Goal: Register for event/course

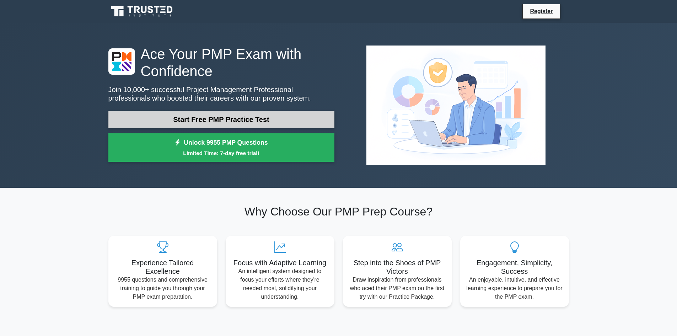
click at [236, 118] on link "Start Free PMP Practice Test" at bounding box center [221, 119] width 226 height 17
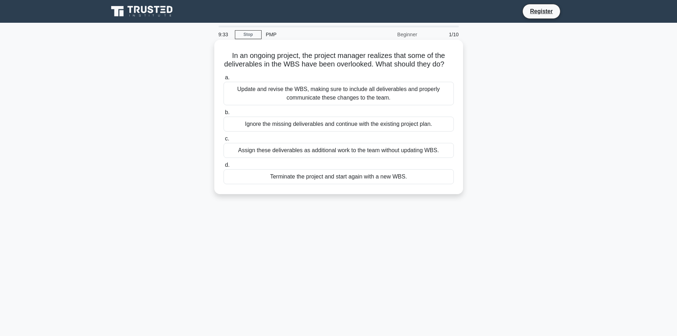
click at [271, 104] on div "Update and revise the WBS, making sure to include all deliverables and properly…" at bounding box center [339, 93] width 230 height 23
click at [224, 80] on input "a. Update and revise the WBS, making sure to include all deliverables and prope…" at bounding box center [224, 77] width 0 height 5
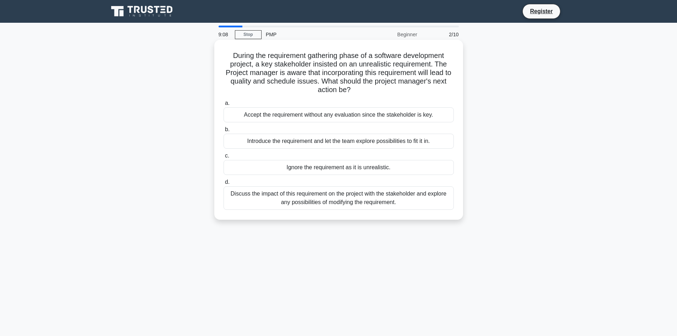
click at [247, 200] on div "Discuss the impact of this requirement on the project with the stakeholder and …" at bounding box center [339, 197] width 230 height 23
click at [224, 184] on input "d. Discuss the impact of this requirement on the project with the stakeholder a…" at bounding box center [224, 182] width 0 height 5
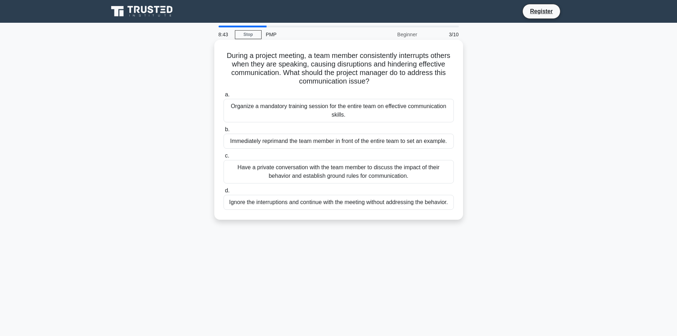
click at [247, 170] on div "Have a private conversation with the team member to discuss the impact of their…" at bounding box center [339, 171] width 230 height 23
click at [224, 158] on input "c. Have a private conversation with the team member to discuss the impact of th…" at bounding box center [224, 156] width 0 height 5
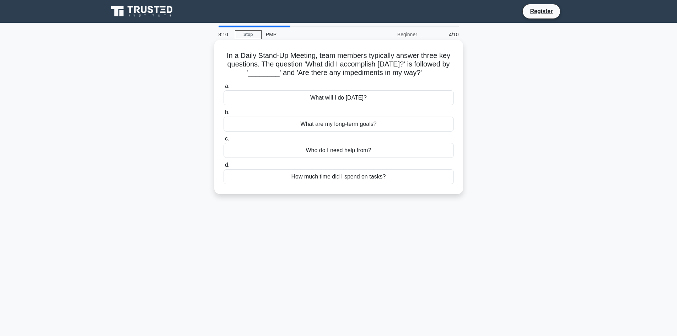
click at [291, 98] on div "What will I do today?" at bounding box center [339, 97] width 230 height 15
click at [224, 88] on input "a. What will I do today?" at bounding box center [224, 86] width 0 height 5
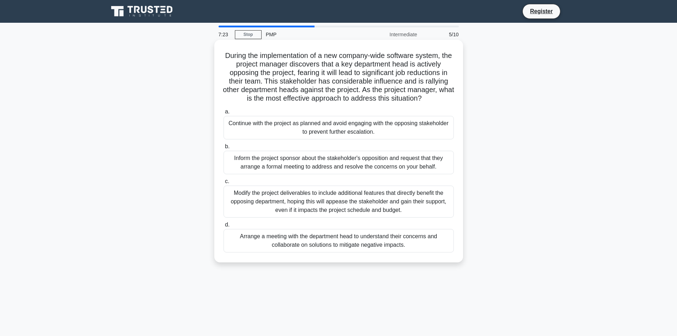
click at [303, 242] on div "Arrange a meeting with the department head to understand their concerns and col…" at bounding box center [339, 240] width 230 height 23
click at [224, 227] on input "d. Arrange a meeting with the department head to understand their concerns and …" at bounding box center [224, 224] width 0 height 5
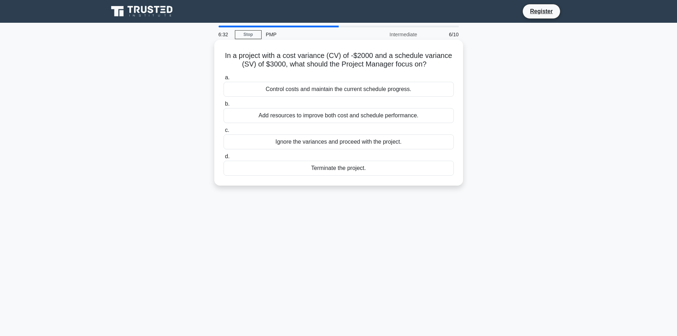
click at [323, 90] on div "Control costs and maintain the current schedule progress." at bounding box center [339, 89] width 230 height 15
click at [224, 80] on input "a. Control costs and maintain the current schedule progress." at bounding box center [224, 77] width 0 height 5
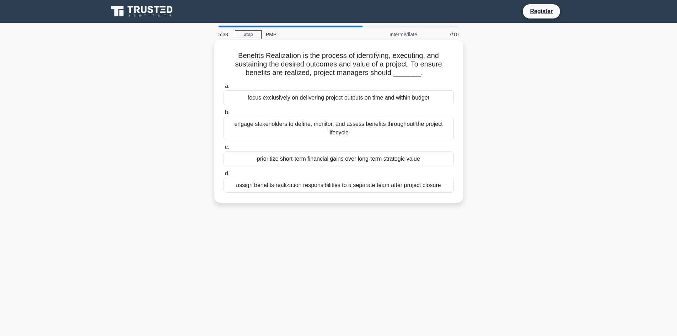
click at [250, 127] on div "engage stakeholders to define, monitor, and assess benefits throughout the proj…" at bounding box center [339, 128] width 230 height 23
click at [224, 115] on input "b. engage stakeholders to define, monitor, and assess benefits throughout the p…" at bounding box center [224, 112] width 0 height 5
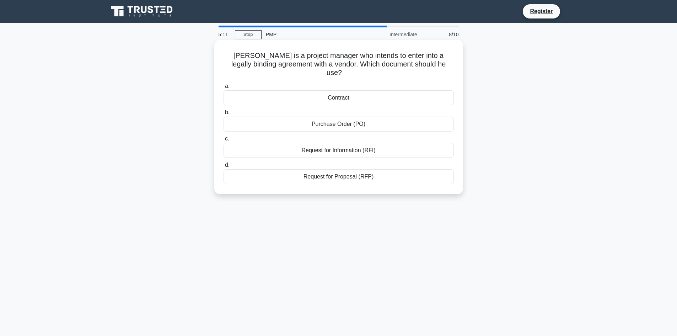
click at [265, 90] on div "Contract" at bounding box center [339, 97] width 230 height 15
click at [224, 88] on input "a. Contract" at bounding box center [224, 86] width 0 height 5
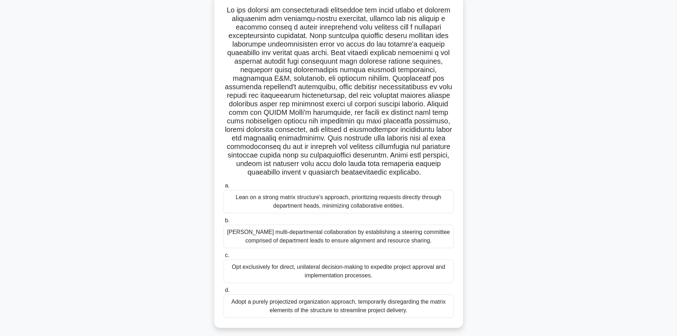
scroll to position [51, 0]
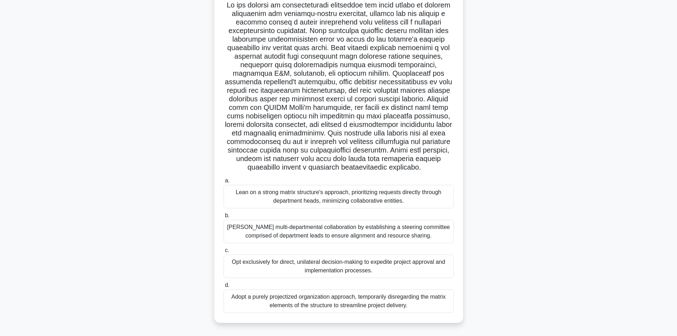
click at [287, 232] on div "Foster multi-departmental collaboration by establishing a steering committee co…" at bounding box center [339, 231] width 230 height 23
click at [224, 218] on input "b. Foster multi-departmental collaboration by establishing a steering committee…" at bounding box center [224, 215] width 0 height 5
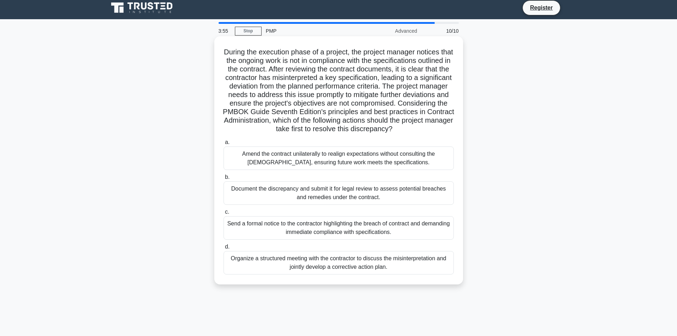
scroll to position [0, 0]
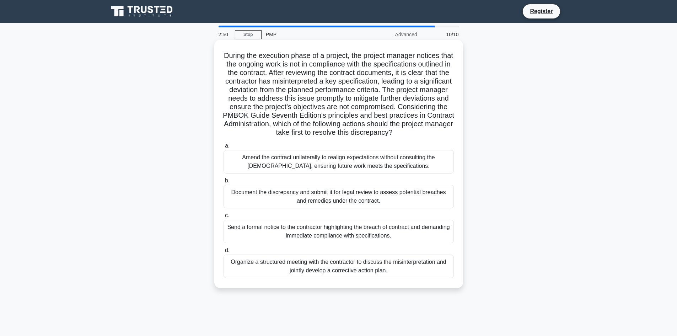
click at [286, 241] on div "Send a formal notice to the contractor highlighting the breach of contract and …" at bounding box center [339, 231] width 230 height 23
click at [224, 218] on input "c. Send a formal notice to the contractor highlighting the breach of contract a…" at bounding box center [224, 215] width 0 height 5
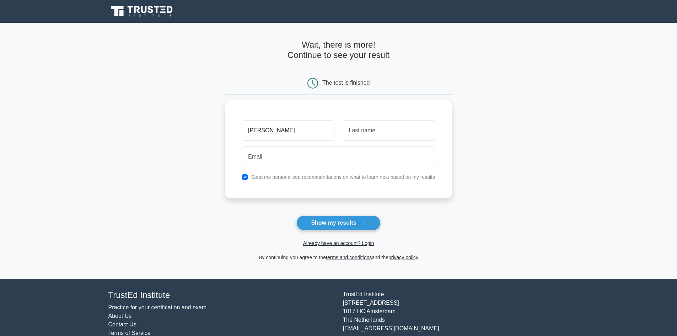
type input "[PERSON_NAME]"
type input "Split"
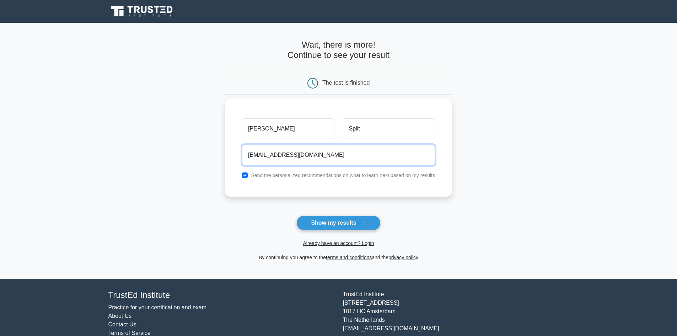
type input "[EMAIL_ADDRESS][DOMAIN_NAME]"
click at [247, 174] on input "checkbox" at bounding box center [245, 175] width 6 height 6
checkbox input "false"
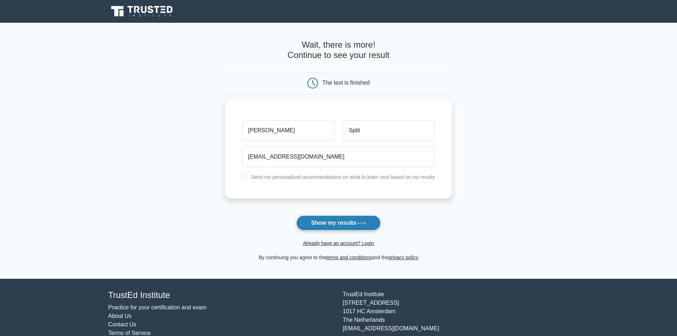
click at [344, 224] on button "Show my results" at bounding box center [338, 222] width 84 height 15
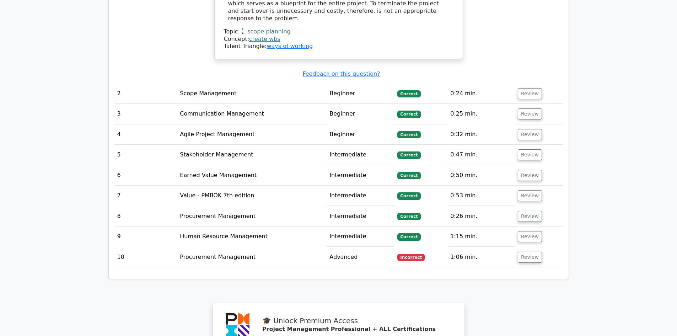
scroll to position [1031, 0]
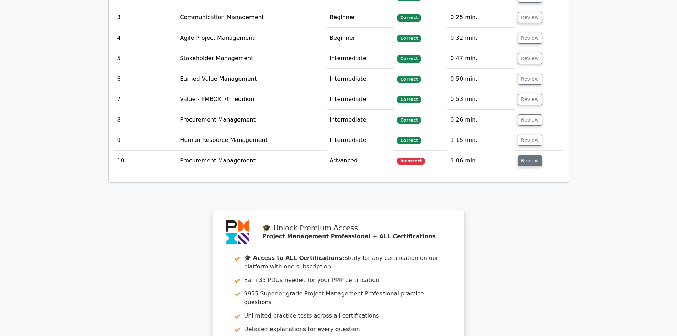
click at [525, 155] on button "Review" at bounding box center [530, 160] width 24 height 11
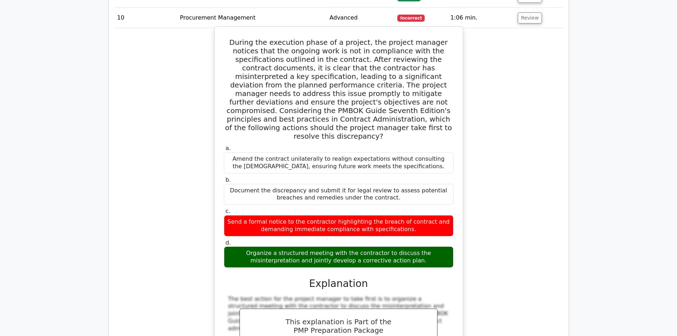
scroll to position [1244, 0]
